Goal: Use online tool/utility: Utilize a website feature to perform a specific function

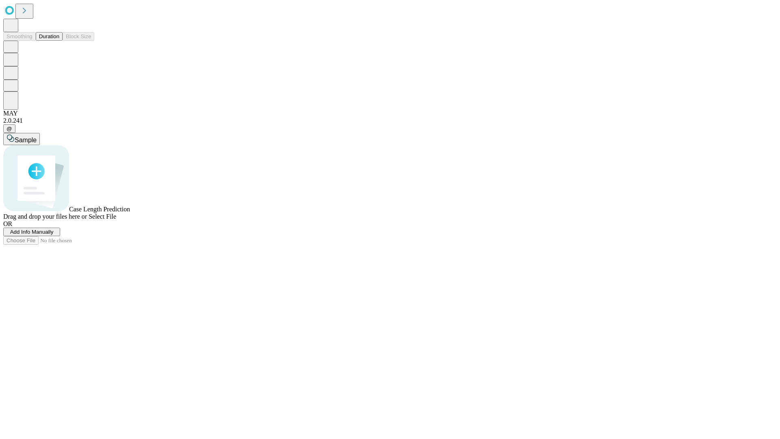
click at [54, 235] on span "Add Info Manually" at bounding box center [31, 232] width 43 height 6
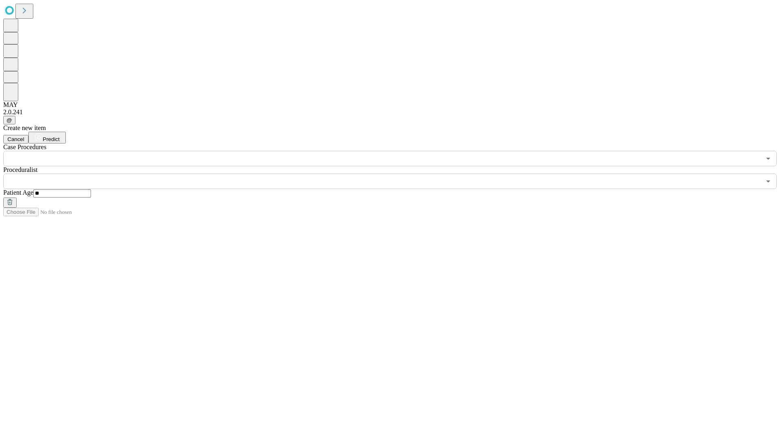
type input "**"
click at [396, 173] on input "text" at bounding box center [382, 180] width 758 height 15
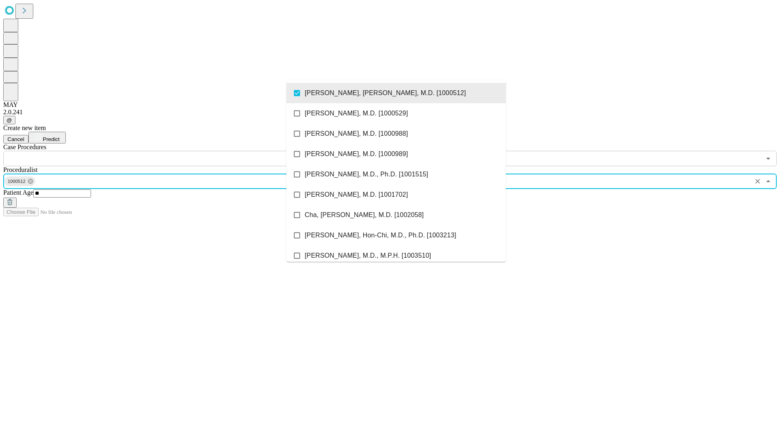
click at [171, 151] on input "text" at bounding box center [382, 158] width 758 height 15
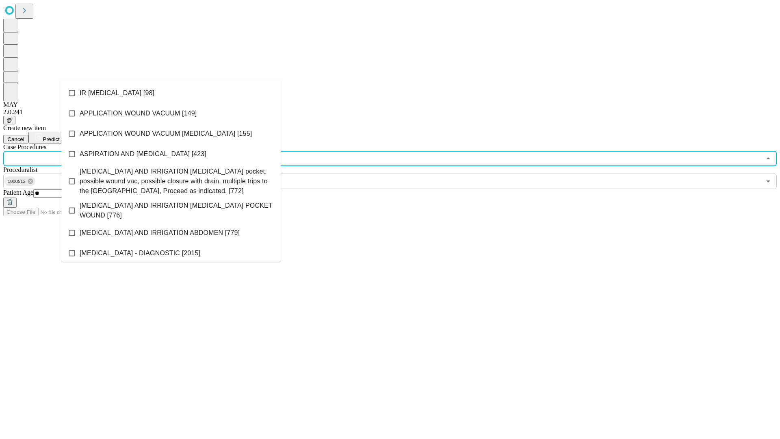
click at [171, 93] on li "IR [MEDICAL_DATA] [98]" at bounding box center [170, 93] width 219 height 20
click at [59, 136] on span "Predict" at bounding box center [51, 139] width 17 height 6
